Goal: Information Seeking & Learning: Learn about a topic

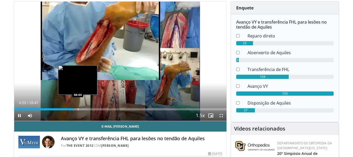
click at [78, 110] on div "Progress Bar" at bounding box center [78, 109] width 1 height 2
click at [80, 110] on div "Progress Bar" at bounding box center [79, 109] width 1 height 2
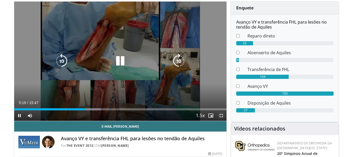
drag, startPoint x: 220, startPoint y: 115, endPoint x: 220, endPoint y: 147, distance: 31.8
click at [220, 115] on span "Video Player" at bounding box center [221, 115] width 10 height 10
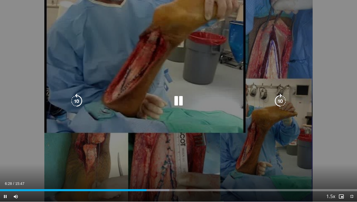
click at [201, 142] on div "10 seconds Tap to unmute" at bounding box center [178, 100] width 357 height 201
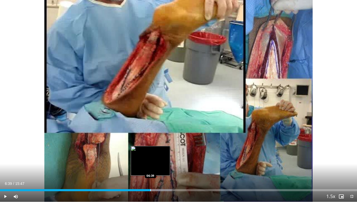
click at [150, 157] on div "Progress Bar" at bounding box center [150, 190] width 1 height 2
click at [152, 157] on div "Progress Bar" at bounding box center [157, 190] width 36 height 2
click at [153, 157] on div "Progress Bar" at bounding box center [153, 190] width 1 height 2
click at [157, 157] on div "Progress Bar" at bounding box center [157, 190] width 1 height 2
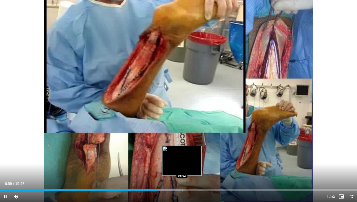
click at [182, 157] on div "Loaded : 50.57% 06:59 08:02" at bounding box center [178, 190] width 357 height 2
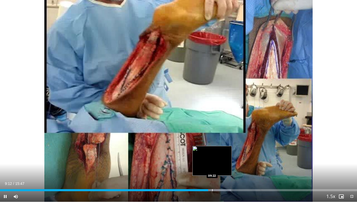
click at [212, 157] on div "Progress Bar" at bounding box center [212, 190] width 1 height 2
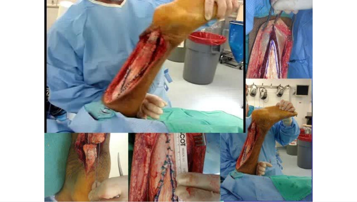
click at [218, 157] on video-js "**********" at bounding box center [178, 101] width 357 height 202
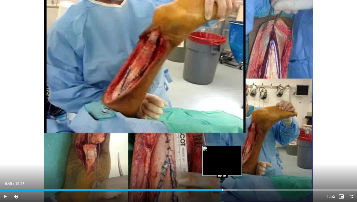
click at [222, 157] on div "Progress Bar" at bounding box center [222, 190] width 1 height 2
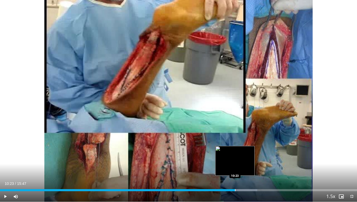
click at [235, 157] on div "Progress Bar" at bounding box center [235, 190] width 1 height 2
click at [239, 157] on div "Loaded : 72.70% 10:34 10:33" at bounding box center [178, 188] width 357 height 5
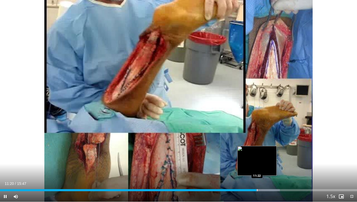
click at [257, 157] on div "Progress Bar" at bounding box center [257, 190] width 1 height 2
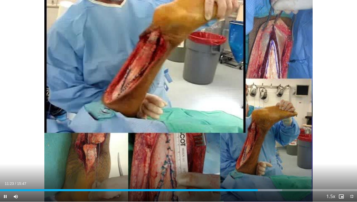
click at [260, 157] on div "Current Time 11:23 / Duration 15:47 Pause Skip Backward Skip Forward Mute Loade…" at bounding box center [178, 196] width 357 height 10
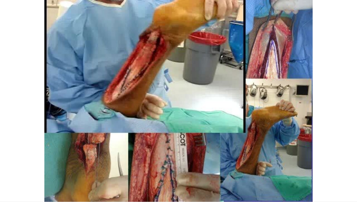
click at [262, 157] on video-js "**********" at bounding box center [178, 101] width 357 height 202
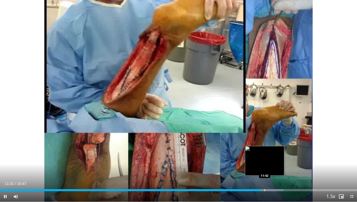
click at [265, 157] on div "Loaded : 79.40% 11:31 11:42" at bounding box center [178, 188] width 357 height 5
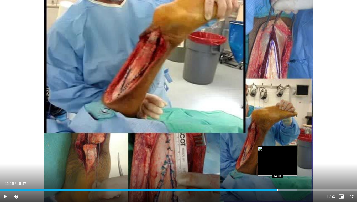
click at [277, 157] on div "Loaded : 83.23% 12:15 12:15" at bounding box center [178, 188] width 357 height 5
click at [286, 157] on div "Loaded : 83.23% 12:15 12:38" at bounding box center [178, 188] width 357 height 5
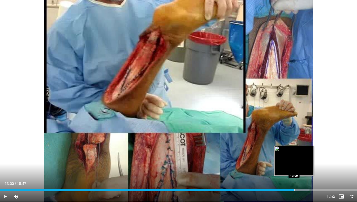
click at [294, 157] on div "Loaded : 86.71% 13:00 13:00" at bounding box center [178, 188] width 357 height 5
click at [293, 157] on div "Loaded : 89.56% 13:00 13:00" at bounding box center [178, 188] width 357 height 5
click at [288, 157] on div "Loaded : 89.56% 12:45 12:45" at bounding box center [178, 188] width 357 height 5
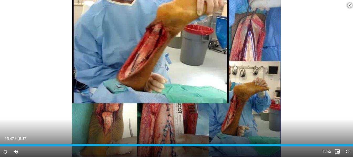
scroll to position [79, 0]
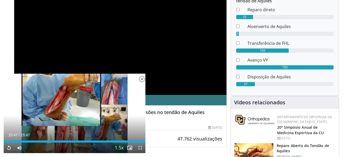
click at [235, 45] on dt at bounding box center [237, 44] width 11 height 8
click at [236, 44] on dt at bounding box center [237, 44] width 11 height 8
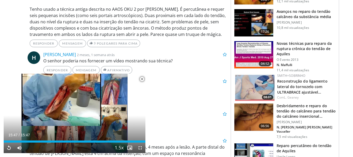
scroll to position [472, 0]
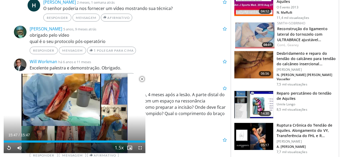
click at [265, 133] on img at bounding box center [253, 136] width 39 height 27
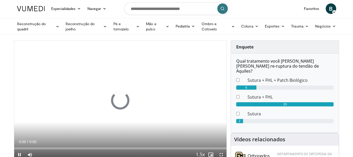
scroll to position [26, 0]
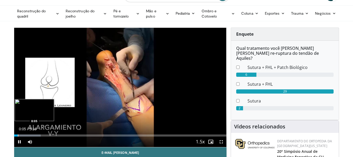
click at [18, 135] on div "Progress Bar" at bounding box center [18, 136] width 1 height 2
click at [23, 135] on div "Progress Bar" at bounding box center [23, 136] width 1 height 2
click at [24, 136] on div "Progress Bar" at bounding box center [24, 136] width 1 height 2
click at [26, 136] on video-js "**********" at bounding box center [120, 88] width 213 height 120
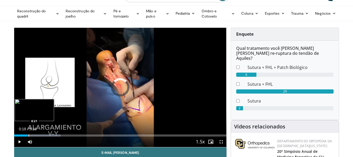
click at [29, 136] on div "Progress Bar" at bounding box center [29, 136] width 1 height 2
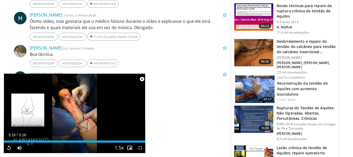
scroll to position [394, 0]
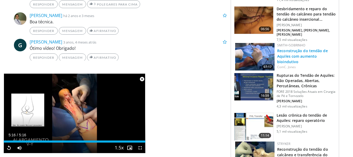
click at [292, 48] on font "Reconstrução do tendão de Aquiles com aumento bioindutivo" at bounding box center [302, 56] width 51 height 16
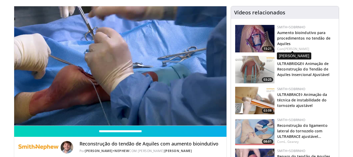
scroll to position [52, 0]
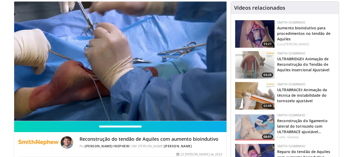
click at [248, 72] on img at bounding box center [254, 65] width 39 height 28
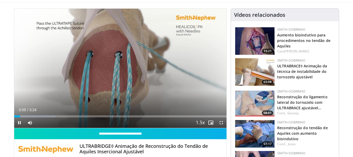
scroll to position [52, 0]
